Goal: Information Seeking & Learning: Understand process/instructions

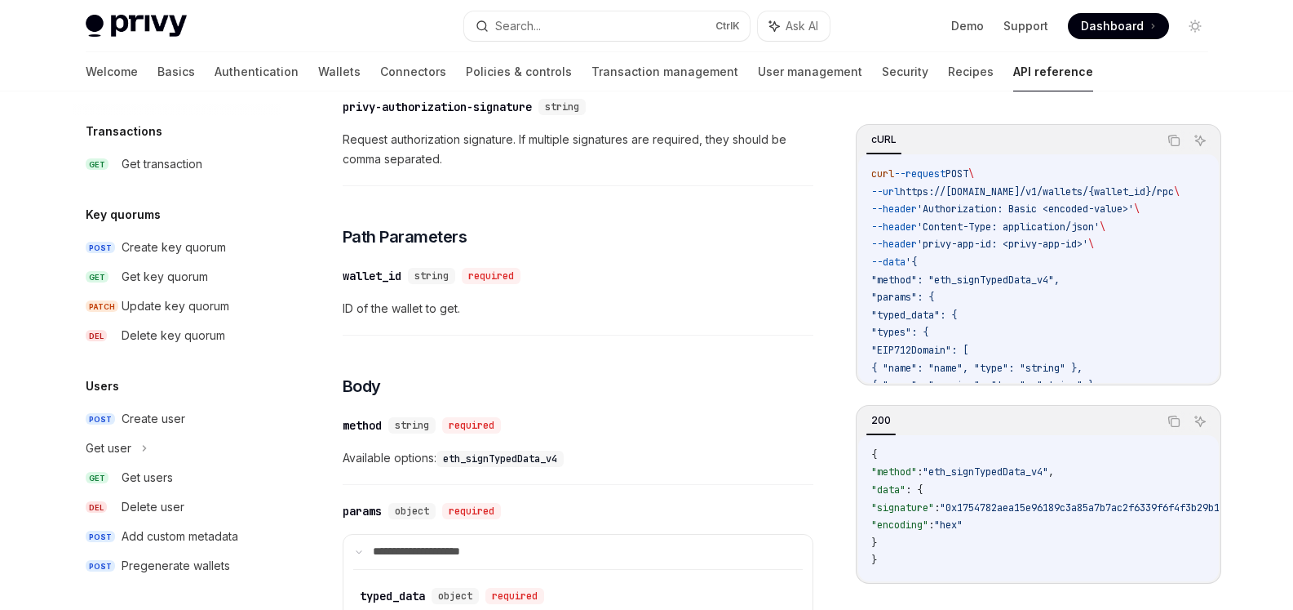
scroll to position [1253, 0]
click at [141, 472] on div "Get users" at bounding box center [147, 474] width 51 height 20
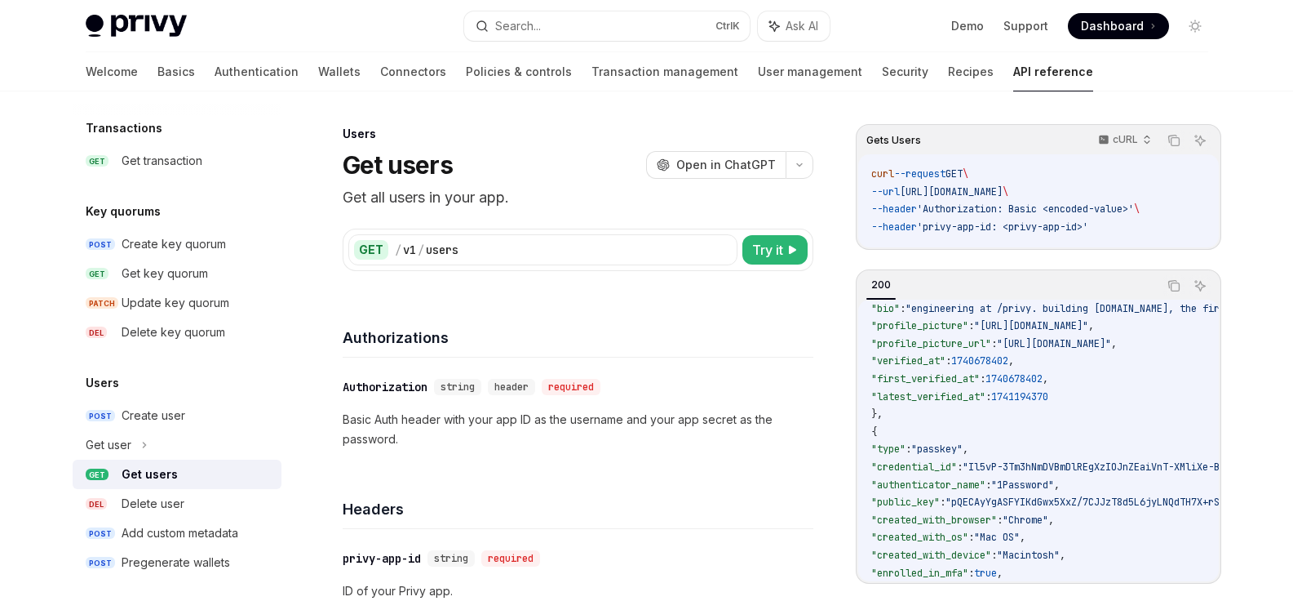
scroll to position [4, 0]
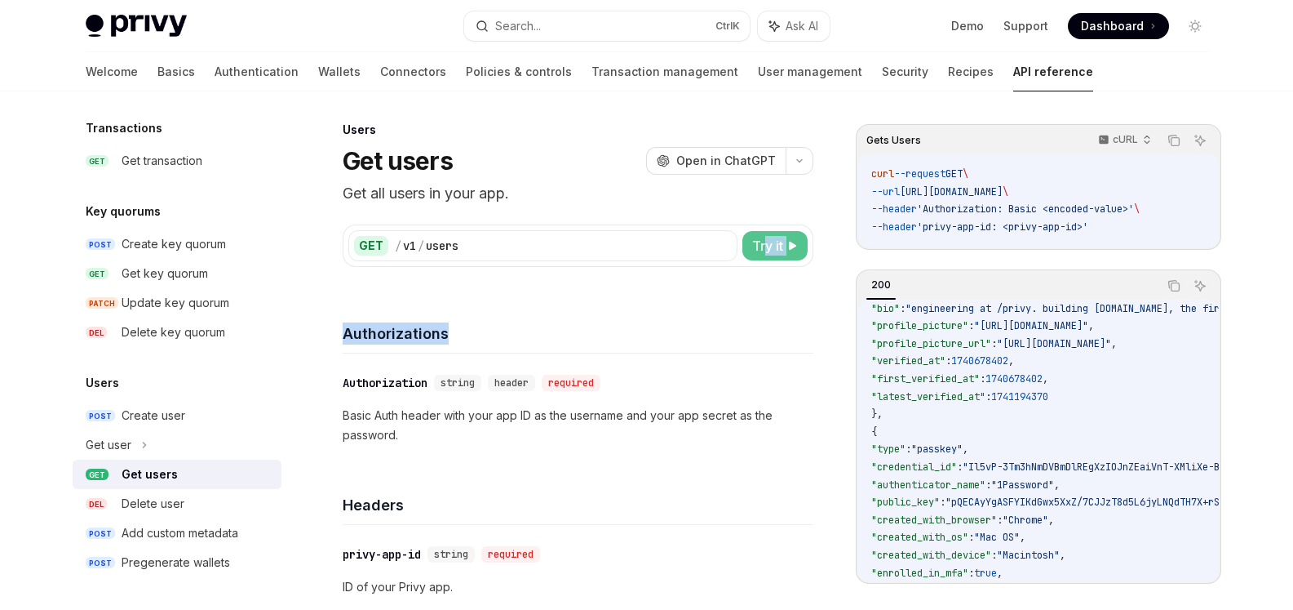
drag, startPoint x: 761, startPoint y: 267, endPoint x: 768, endPoint y: 246, distance: 21.7
click at [768, 246] on span "Try it" at bounding box center [767, 246] width 31 height 20
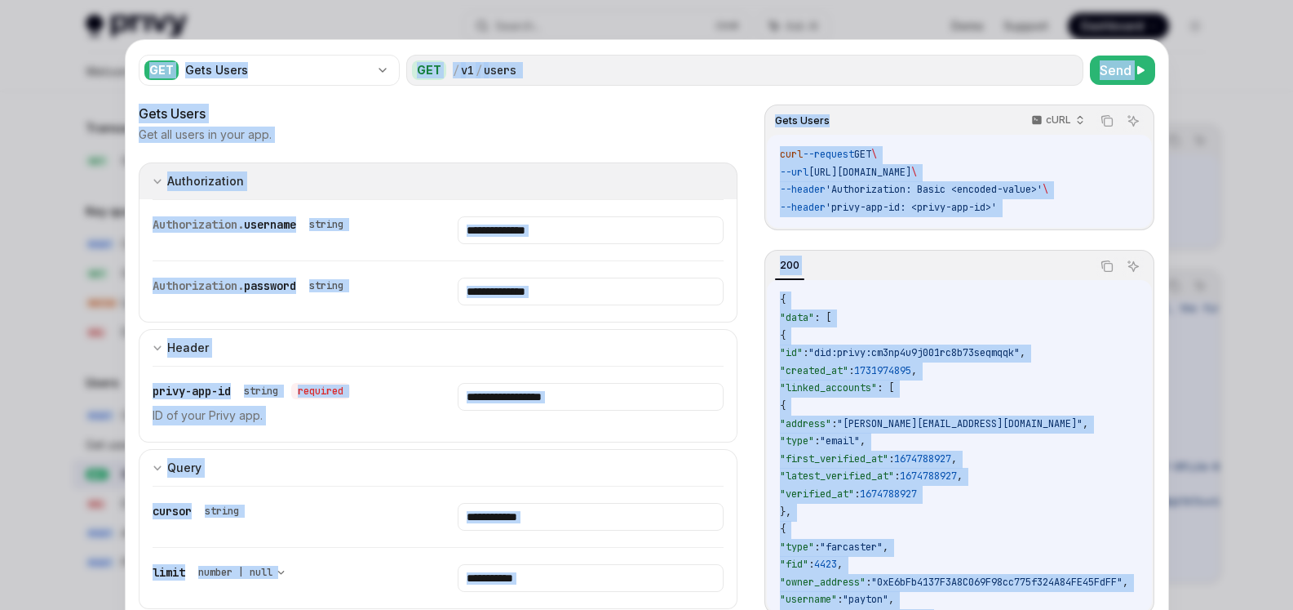
click at [619, 169] on button "Authorization appSecretAuth" at bounding box center [439, 180] width 600 height 37
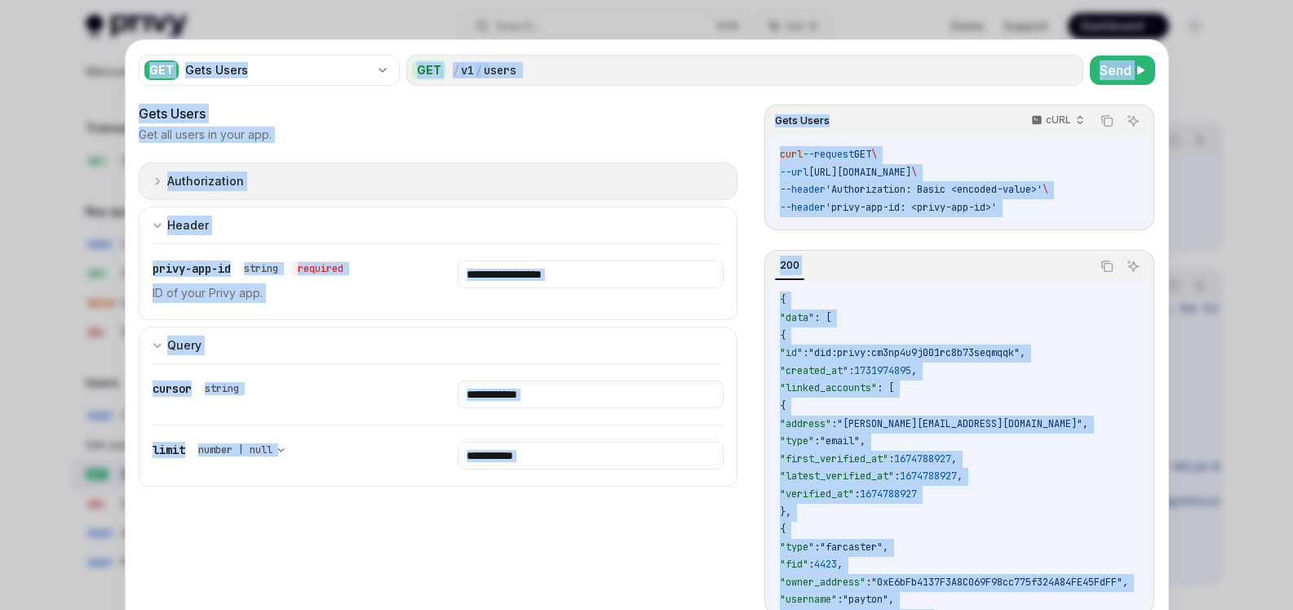
click at [619, 169] on button "Authorization appSecretAuth" at bounding box center [439, 181] width 600 height 38
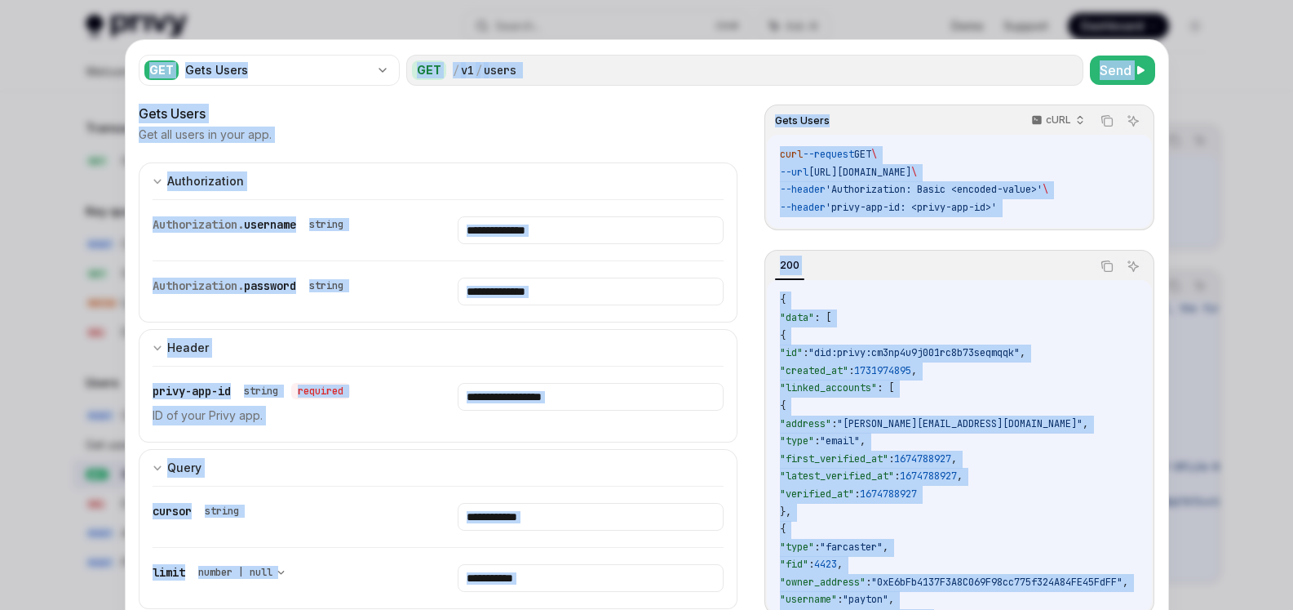
click at [1208, 91] on div at bounding box center [646, 305] width 1293 height 610
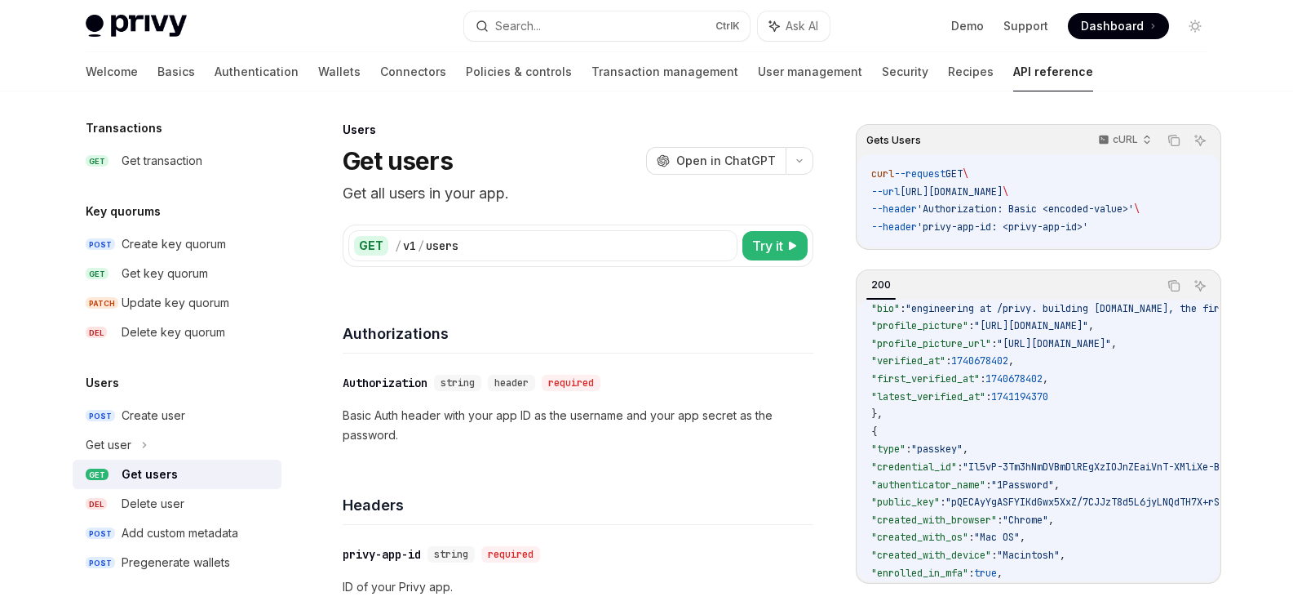
click at [1003, 190] on span "[URL][DOMAIN_NAME]" at bounding box center [951, 191] width 103 height 13
copy span "users"
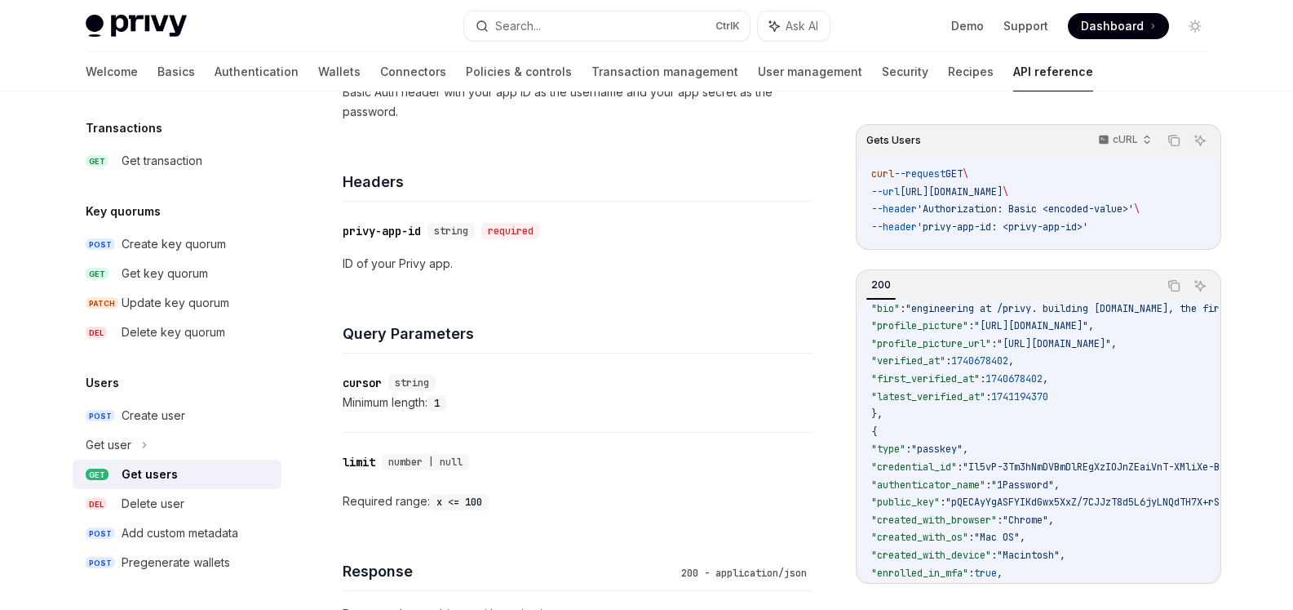
scroll to position [490, 0]
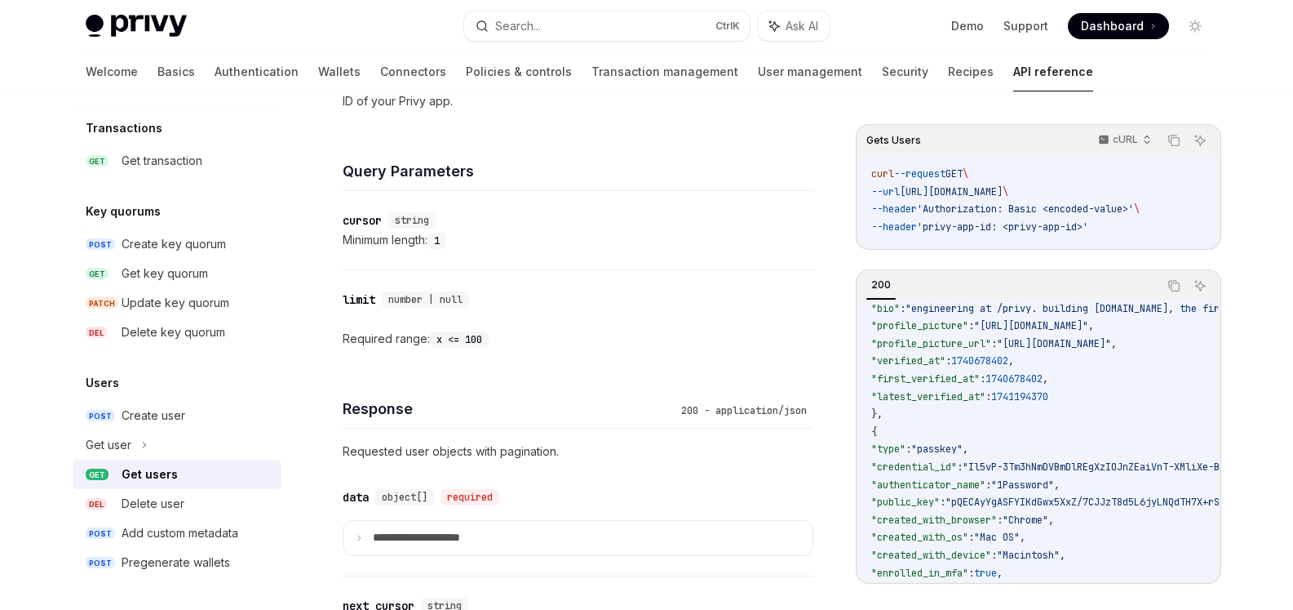
click at [669, 166] on h4 "Query Parameters" at bounding box center [578, 171] width 471 height 22
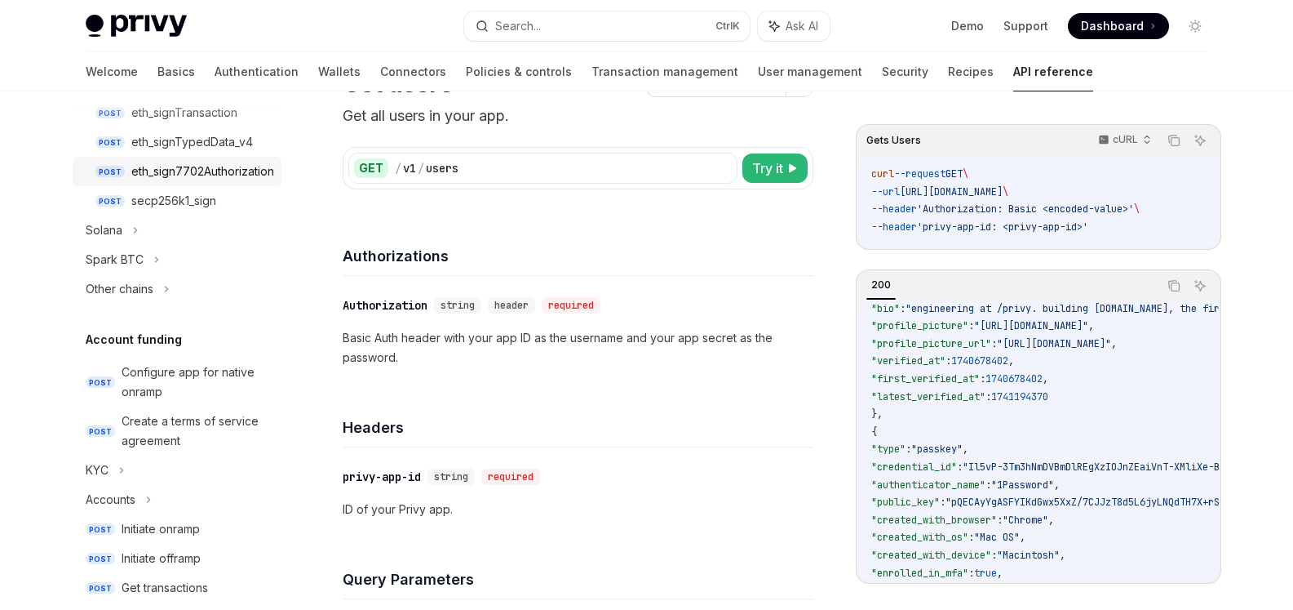
scroll to position [437, 0]
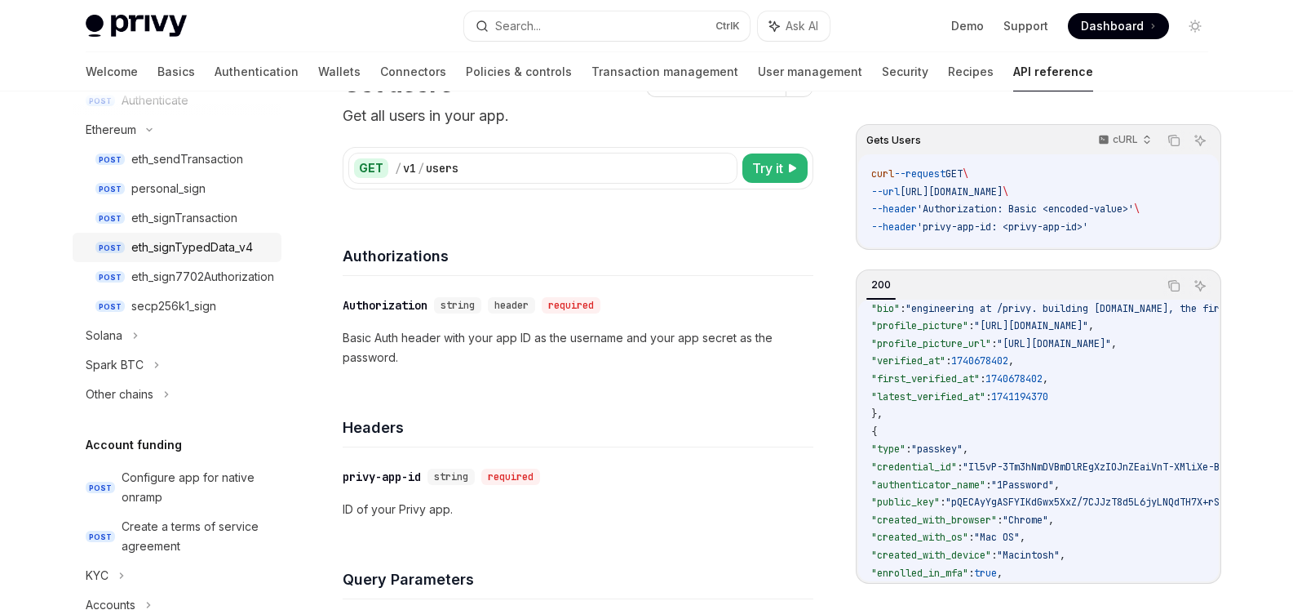
click at [186, 242] on div "eth_signTypedData_v4" at bounding box center [192, 247] width 122 height 20
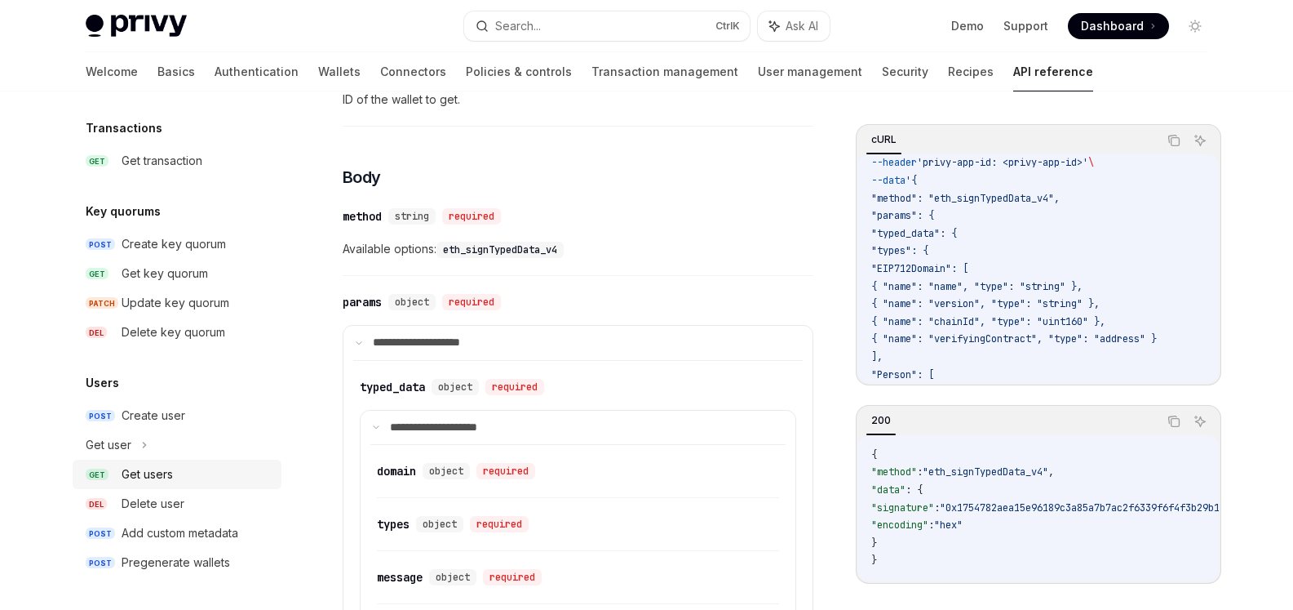
scroll to position [816, 0]
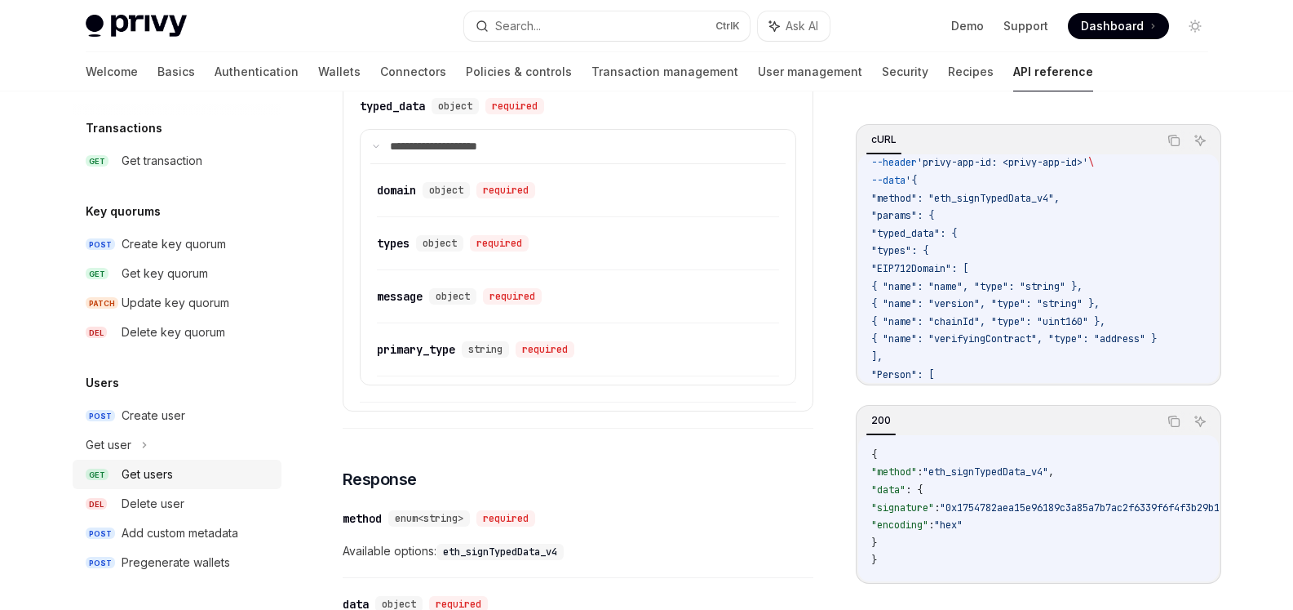
click at [166, 472] on div "Get users" at bounding box center [147, 474] width 51 height 20
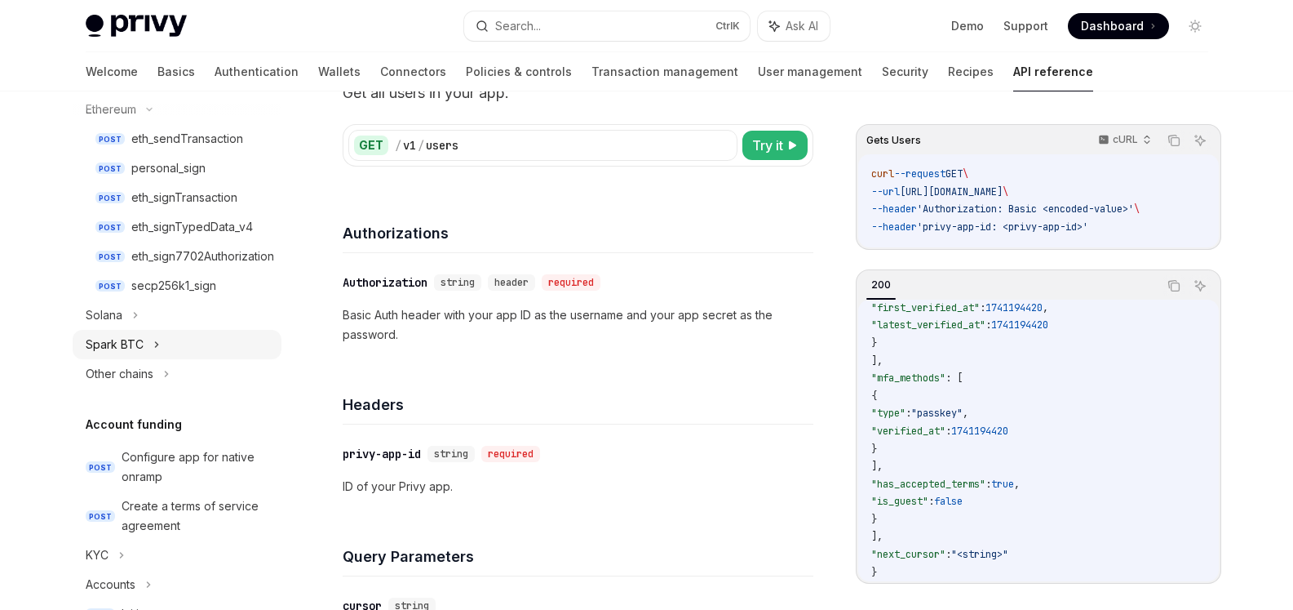
scroll to position [355, 0]
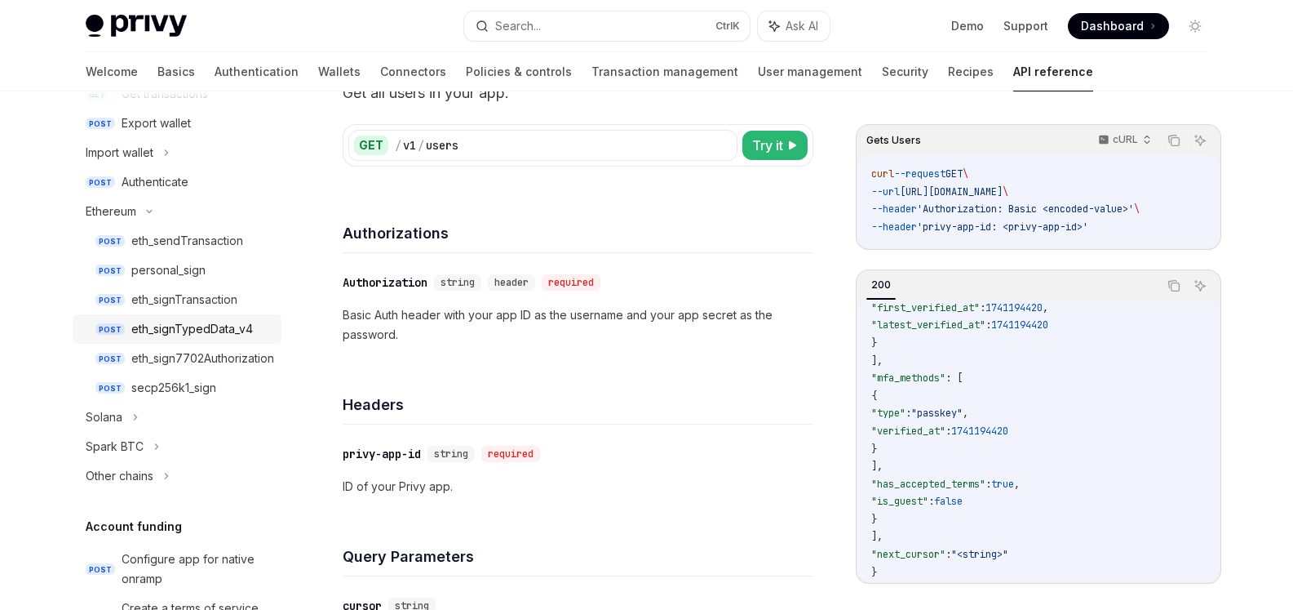
click at [198, 322] on div "eth_signTypedData_v4" at bounding box center [192, 329] width 122 height 20
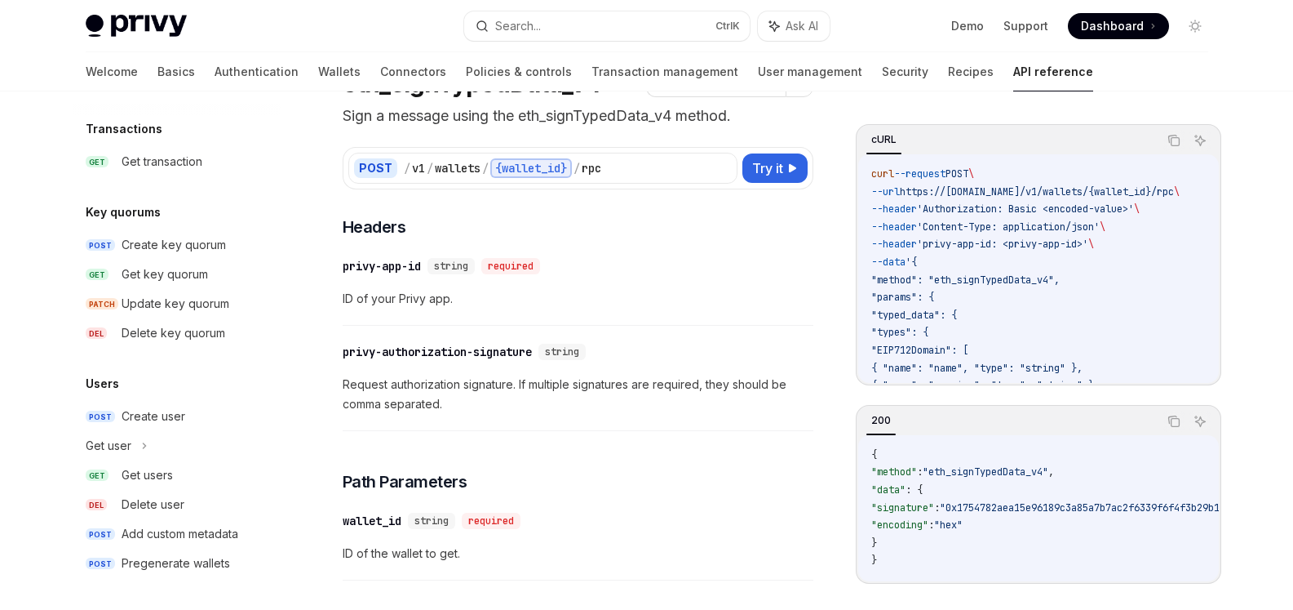
scroll to position [1253, 0]
click at [178, 424] on div "Create user" at bounding box center [154, 416] width 64 height 20
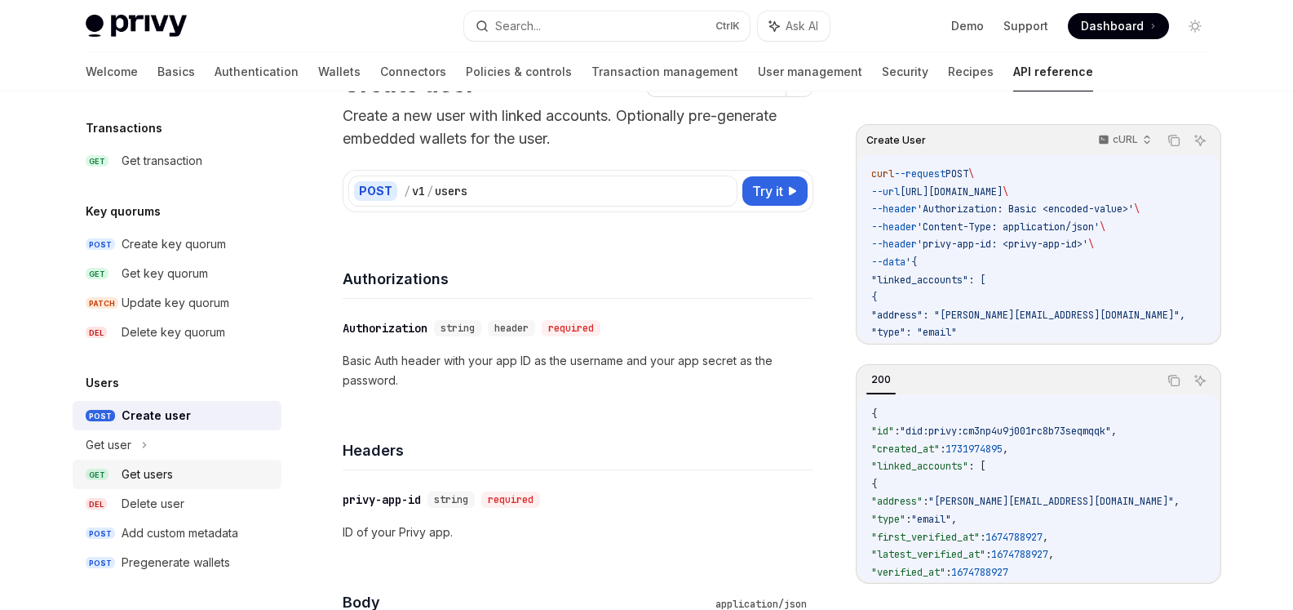
click at [171, 468] on div "Get users" at bounding box center [147, 474] width 51 height 20
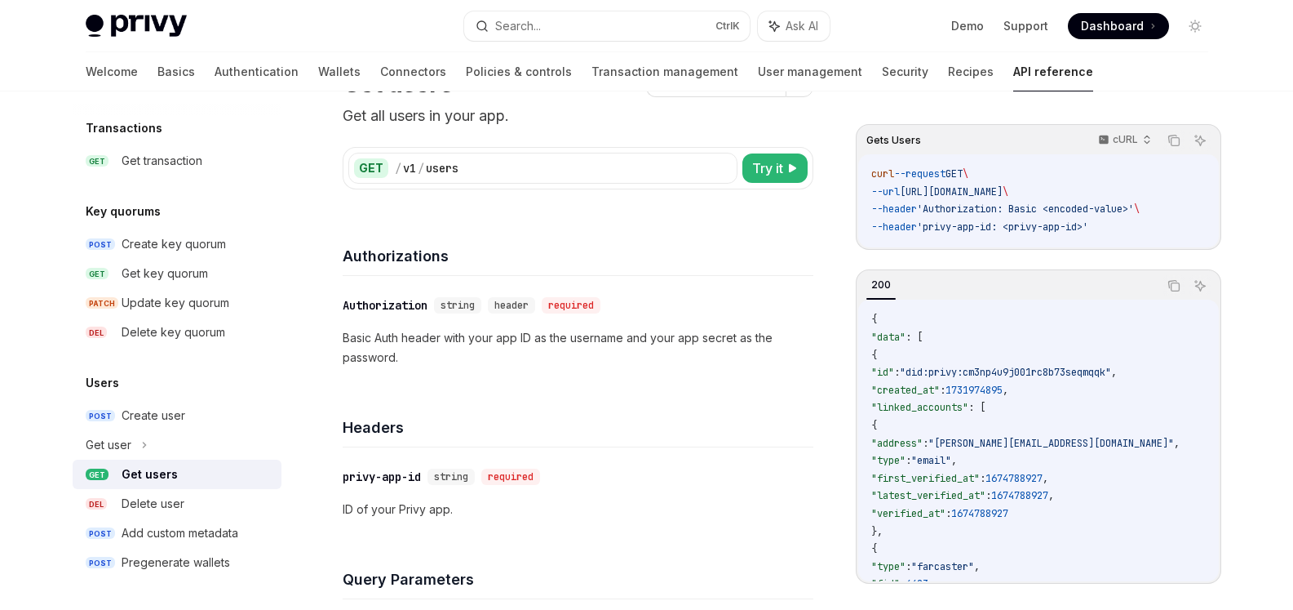
type textarea "*"
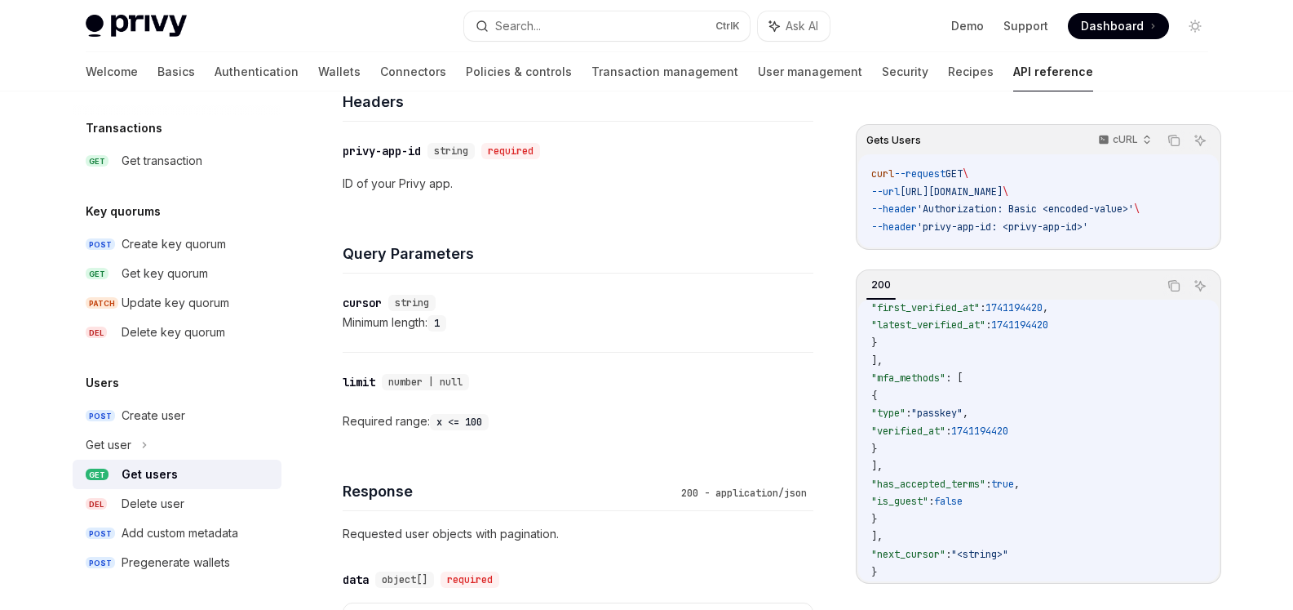
scroll to position [349, 0]
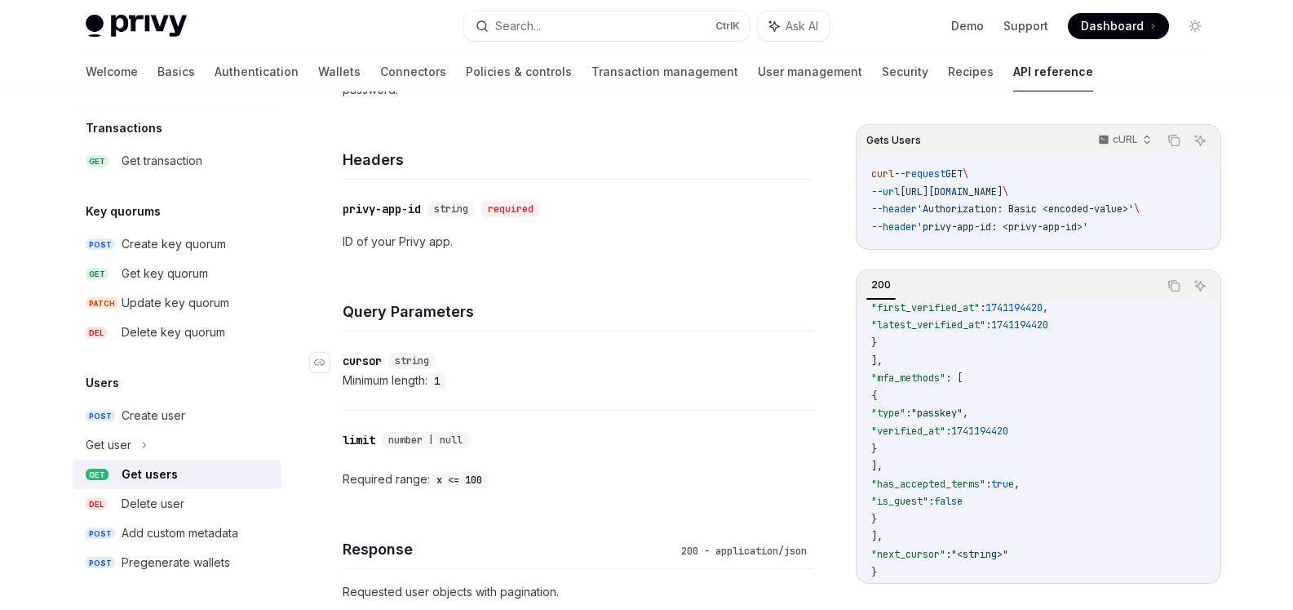
click at [356, 366] on div "cursor" at bounding box center [362, 361] width 39 height 16
click at [356, 366] on div "​ cursor string Minimum length: 1" at bounding box center [578, 370] width 471 height 78
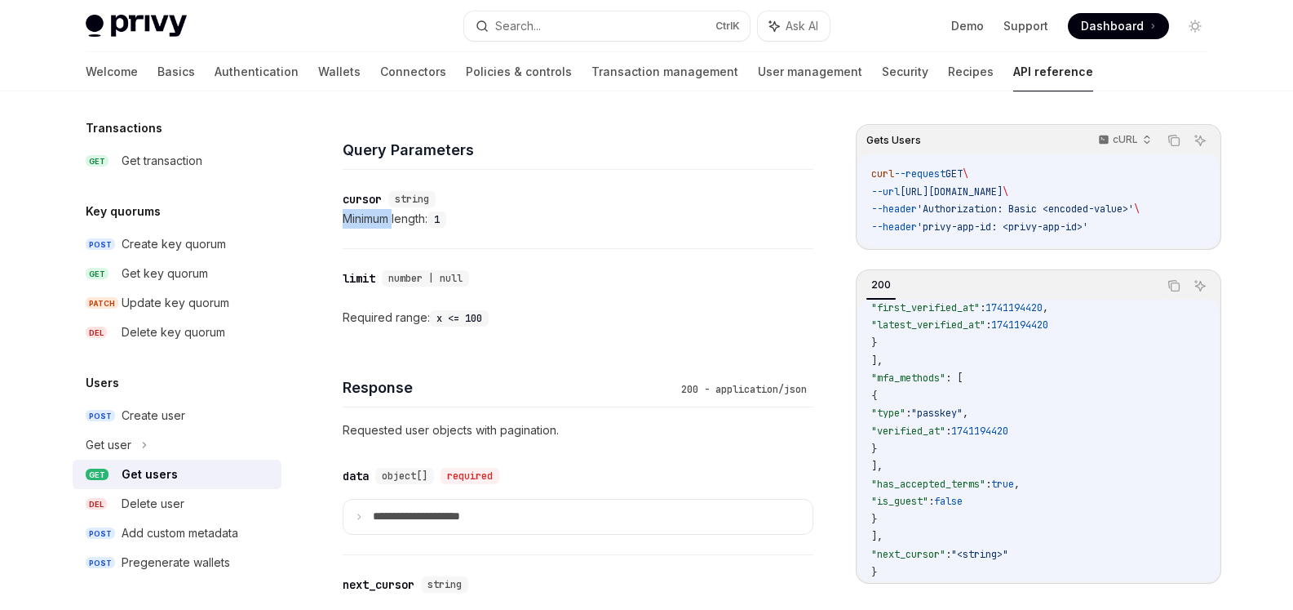
scroll to position [592, 0]
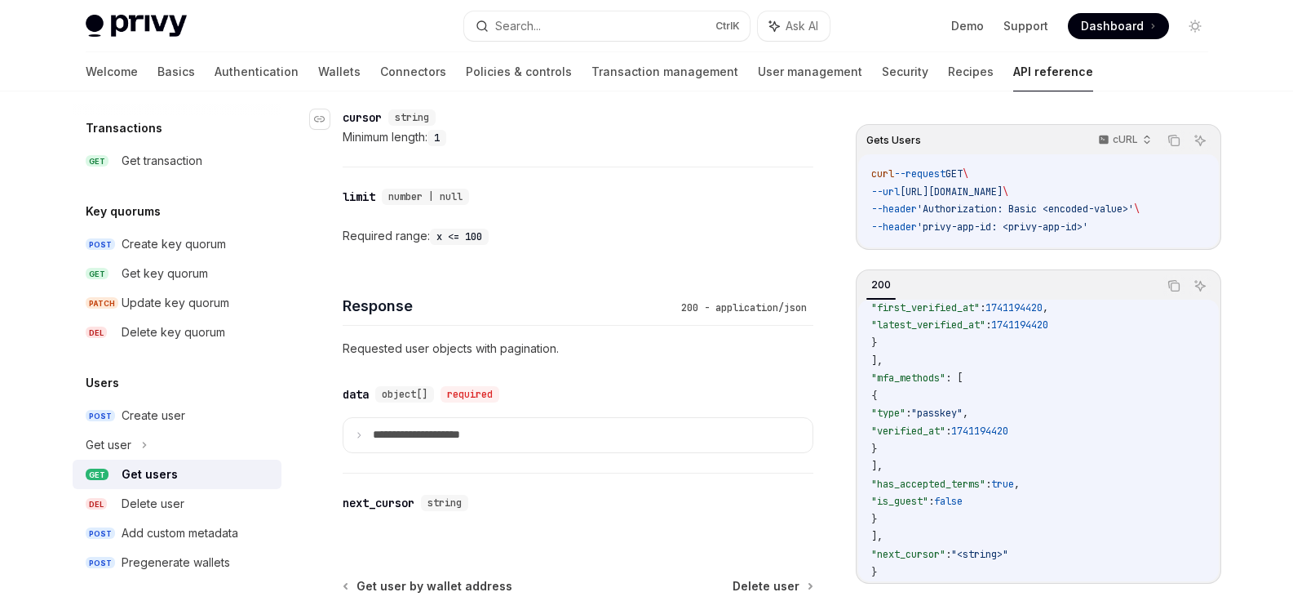
click at [366, 113] on div "cursor" at bounding box center [362, 117] width 39 height 16
copy div "cursor"
drag, startPoint x: 380, startPoint y: 118, endPoint x: 344, endPoint y: 121, distance: 36.0
click at [344, 121] on div "​ cursor string" at bounding box center [393, 117] width 100 height 16
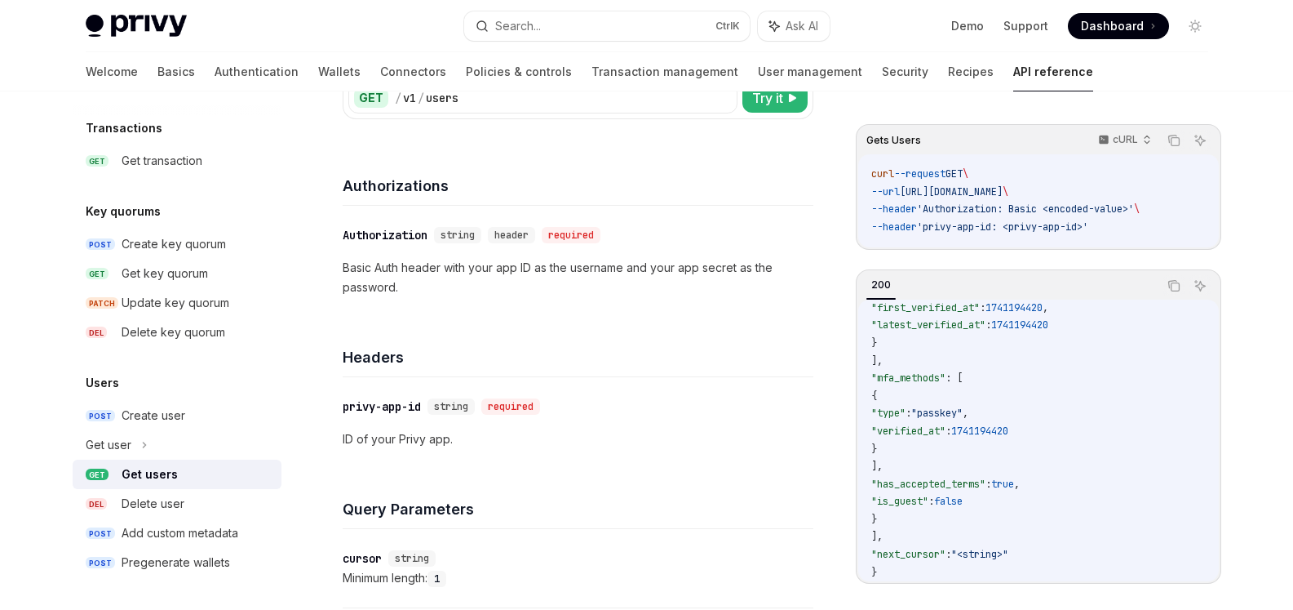
scroll to position [0, 0]
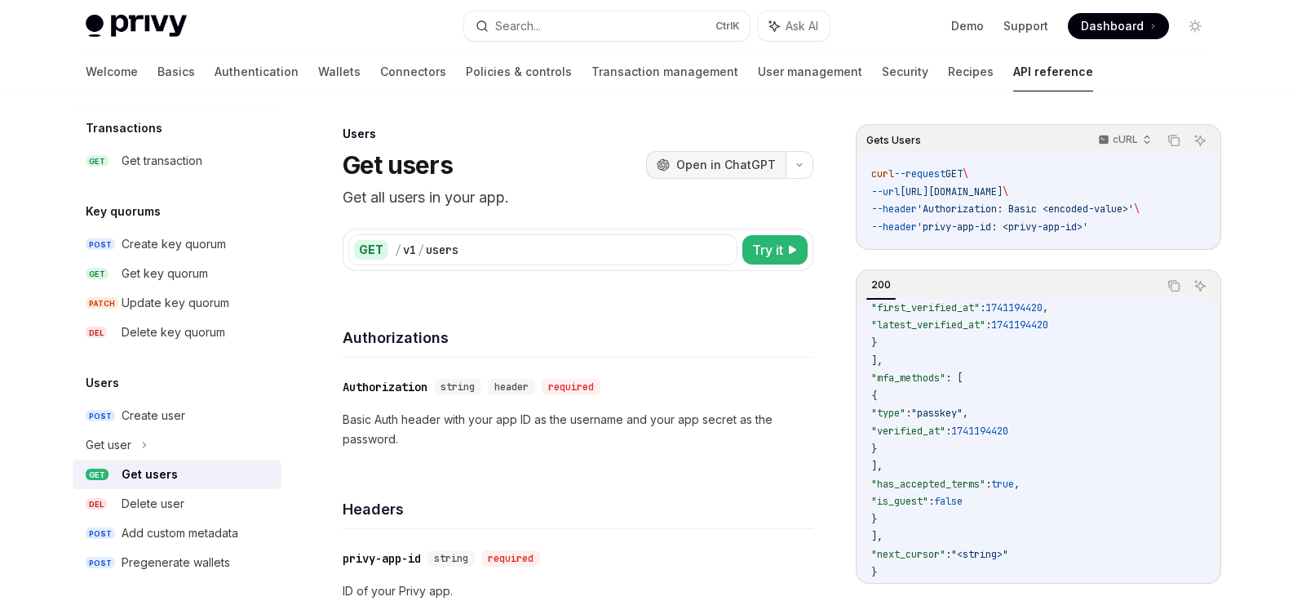
click at [731, 162] on span "Open in ChatGPT" at bounding box center [727, 165] width 100 height 16
drag, startPoint x: 920, startPoint y: 190, endPoint x: 1053, endPoint y: 191, distance: 133.0
click at [1003, 191] on span "[URL][DOMAIN_NAME]" at bounding box center [951, 191] width 103 height 13
copy span "[URL][DOMAIN_NAME]"
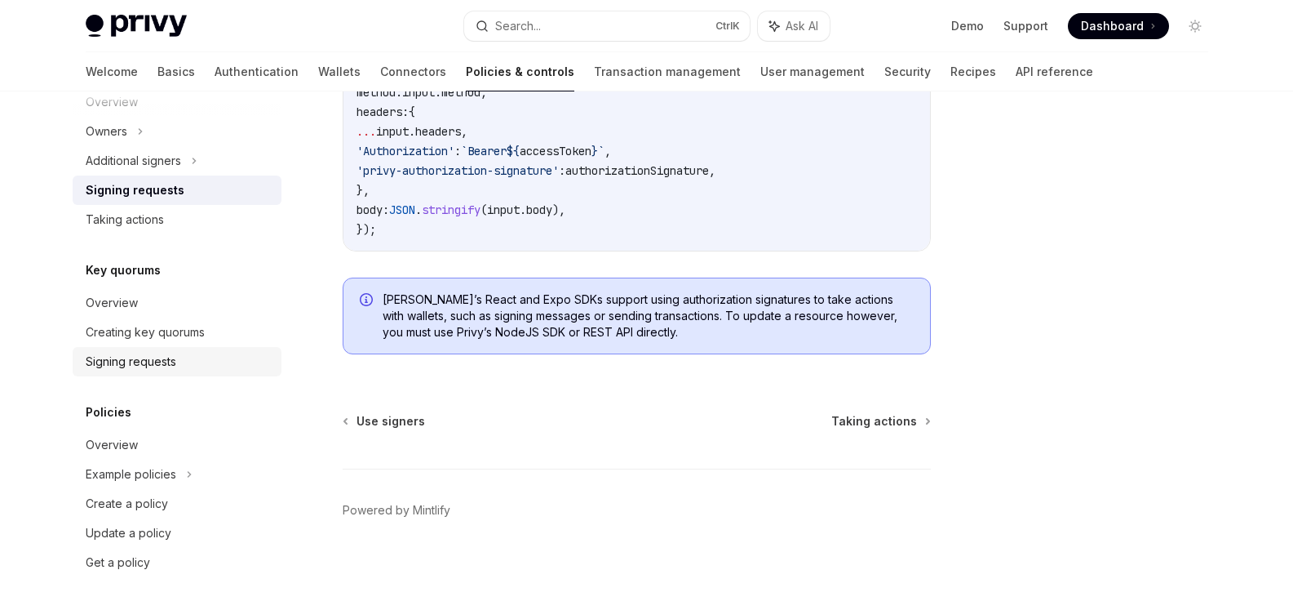
scroll to position [1077, 0]
